Goal: Transaction & Acquisition: Purchase product/service

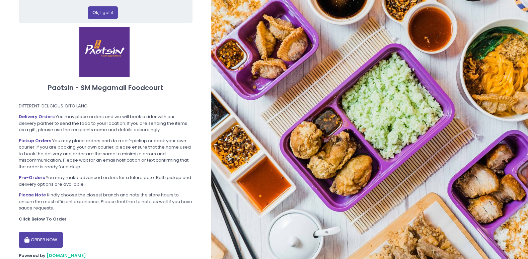
scroll to position [58, 0]
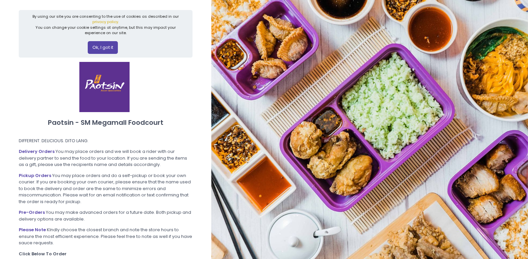
click at [103, 43] on button "Ok, I got it" at bounding box center [103, 47] width 30 height 13
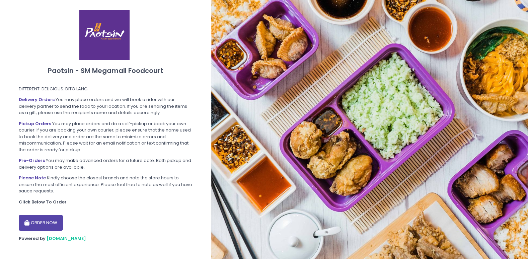
scroll to position [6, 0]
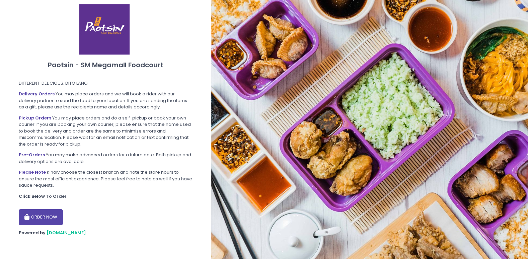
click at [45, 214] on button "ORDER NOW" at bounding box center [41, 217] width 44 height 16
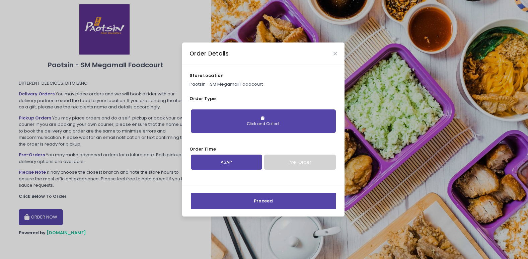
drag, startPoint x: 279, startPoint y: 161, endPoint x: 274, endPoint y: 150, distance: 12.3
click at [279, 161] on link "Pre-Order" at bounding box center [299, 162] width 71 height 15
select select "[DATE]"
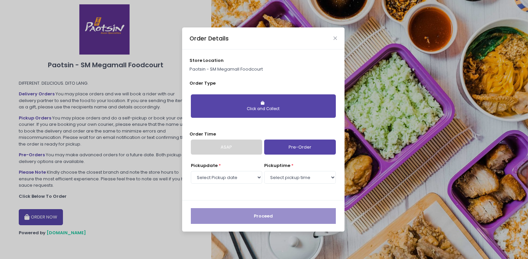
click at [247, 146] on link "ASAP" at bounding box center [226, 147] width 71 height 15
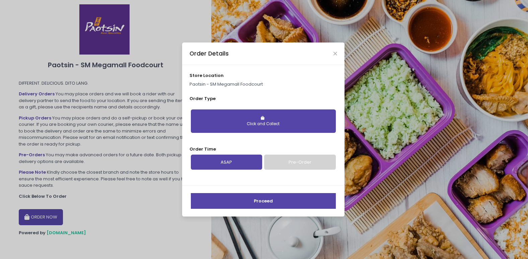
click at [288, 159] on link "Pre-Order" at bounding box center [299, 162] width 71 height 15
select select "[DATE]"
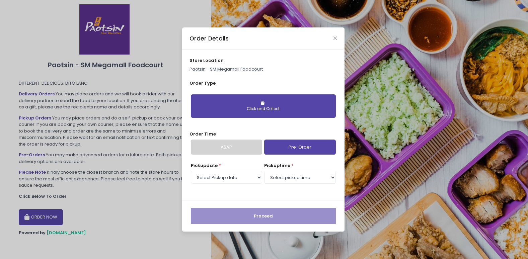
click at [285, 115] on button "Click and Collect" at bounding box center [263, 105] width 145 height 23
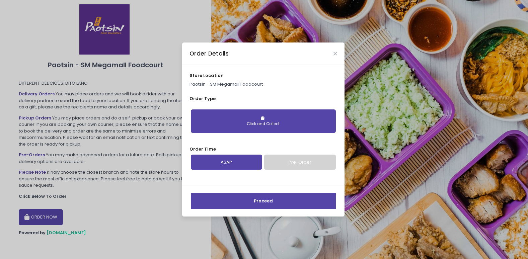
click at [285, 116] on button "Click and Collect" at bounding box center [263, 120] width 145 height 23
click at [283, 169] on link "Pre-Order" at bounding box center [299, 162] width 71 height 15
select select "[DATE]"
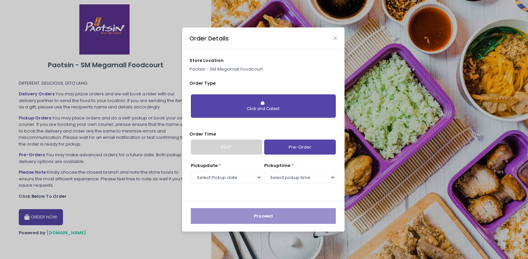
click at [296, 162] on div "pickup time * Select pickup time 04:00 PM - 04:30 PM 04:30 PM - 05:00 PM 05:00 …" at bounding box center [299, 173] width 71 height 23
click at [246, 180] on select "Select Pickup date [DATE] [DATE] [DATE]" at bounding box center [226, 177] width 71 height 13
drag, startPoint x: 246, startPoint y: 180, endPoint x: 270, endPoint y: 180, distance: 24.4
click at [246, 180] on select "Select Pickup date [DATE] [DATE] [DATE]" at bounding box center [226, 177] width 71 height 13
drag, startPoint x: 306, startPoint y: 176, endPoint x: 304, endPoint y: 180, distance: 4.7
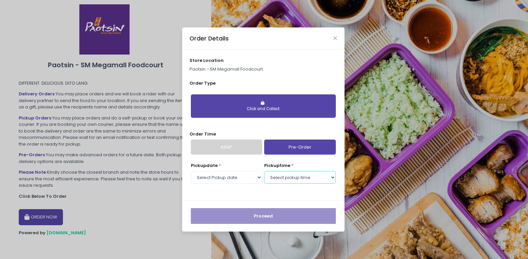
click at [306, 176] on select "Select pickup time 04:00 PM - 04:30 PM 04:30 PM - 05:00 PM 05:00 PM - 05:30 PM …" at bounding box center [299, 177] width 71 height 13
select select "19:00"
click at [264, 171] on select "Select pickup time 04:00 PM - 04:30 PM 04:30 PM - 05:00 PM 05:00 PM - 05:30 PM …" at bounding box center [299, 177] width 71 height 13
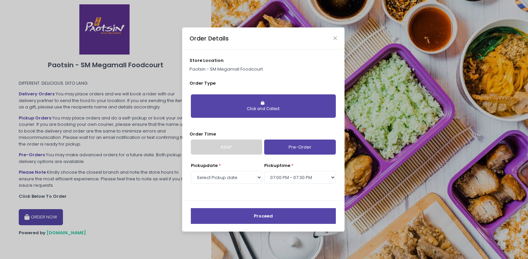
click at [308, 217] on button "Proceed" at bounding box center [263, 216] width 145 height 16
